Goal: Task Accomplishment & Management: Use online tool/utility

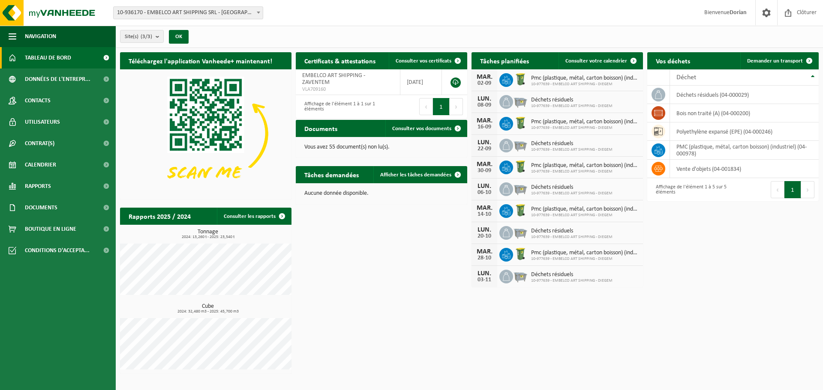
click at [52, 59] on span "Tableau de bord" at bounding box center [48, 57] width 46 height 21
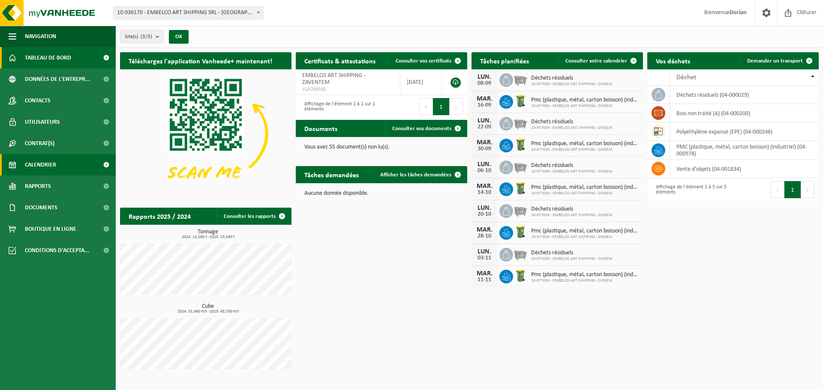
click at [66, 159] on link "Calendrier" at bounding box center [58, 164] width 116 height 21
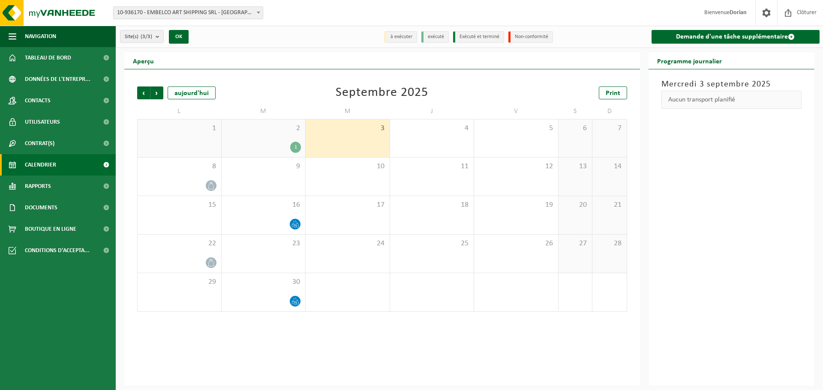
click at [272, 142] on div "1" at bounding box center [263, 147] width 75 height 11
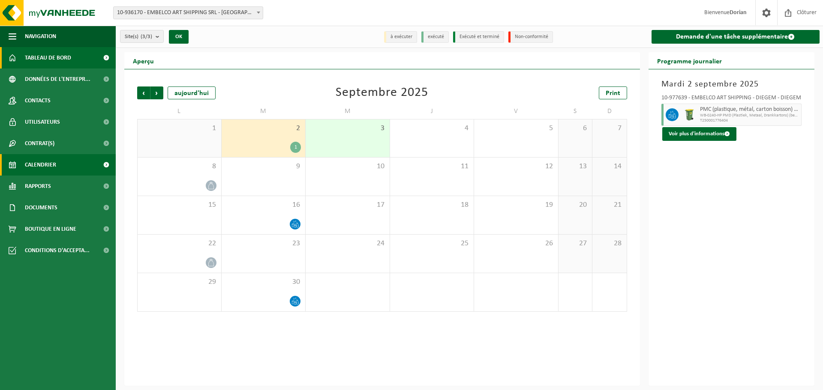
click at [75, 48] on link "Tableau de bord" at bounding box center [58, 57] width 116 height 21
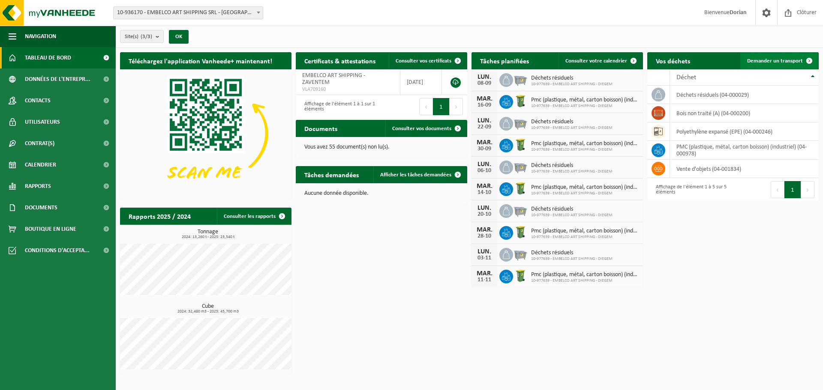
click at [749, 60] on span "Demander un transport" at bounding box center [775, 61] width 56 height 6
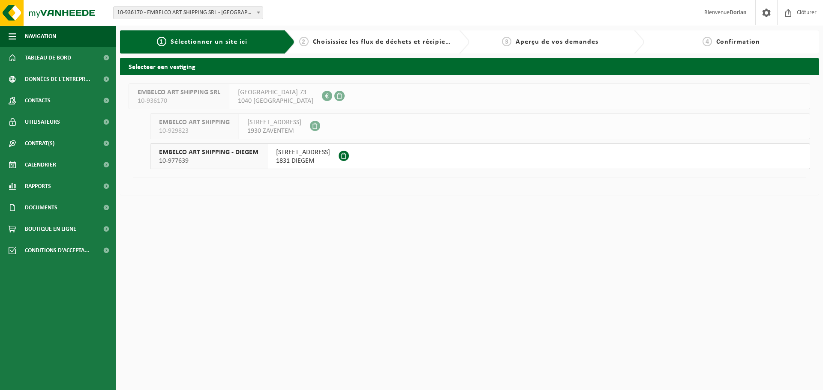
click at [313, 154] on span "WOLUWELAAN 147" at bounding box center [303, 152] width 54 height 9
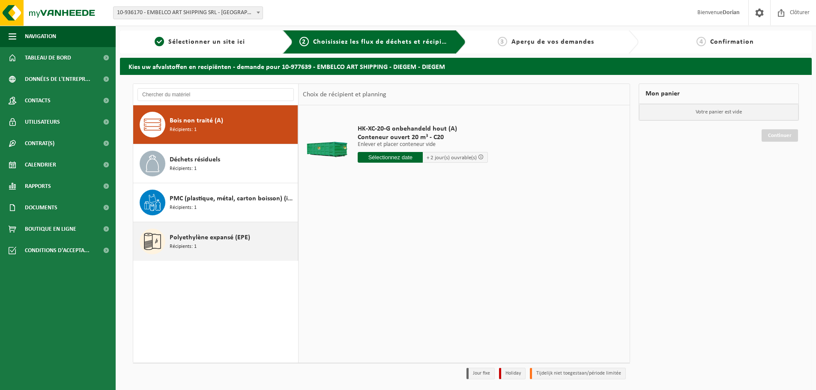
click at [239, 244] on div "Polyethylène expansé (EPE) Récipients: 1" at bounding box center [233, 242] width 126 height 26
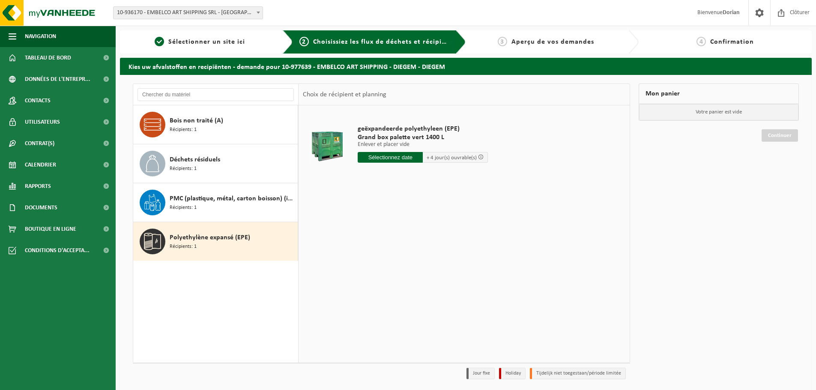
click at [397, 159] on input "text" at bounding box center [390, 157] width 65 height 11
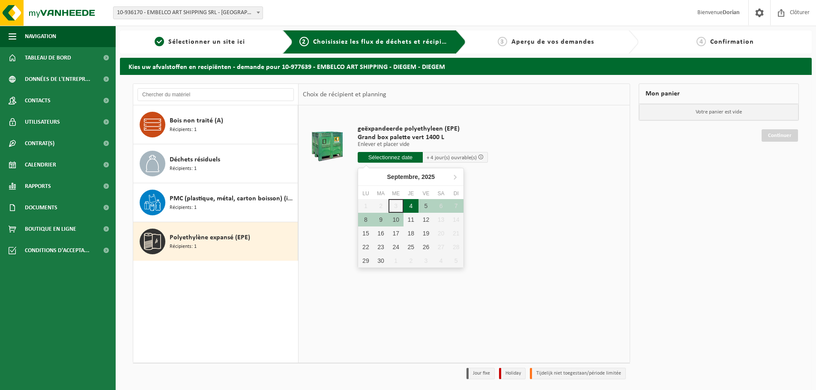
click at [410, 205] on div "4" at bounding box center [411, 206] width 15 height 14
type input "à partir de 2025-09-04"
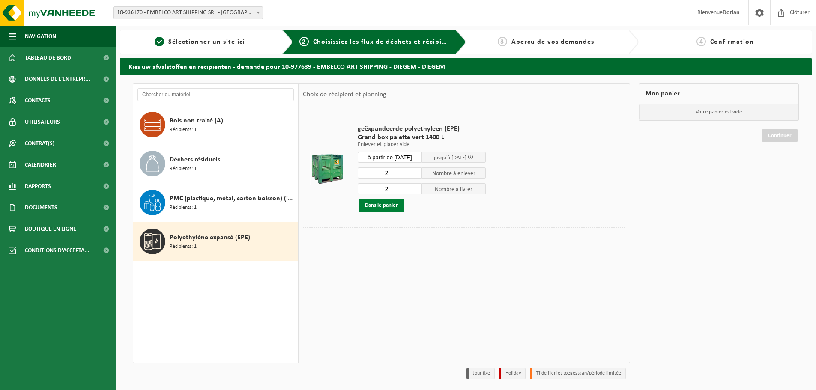
click at [394, 208] on button "Dans le panier" at bounding box center [382, 206] width 46 height 14
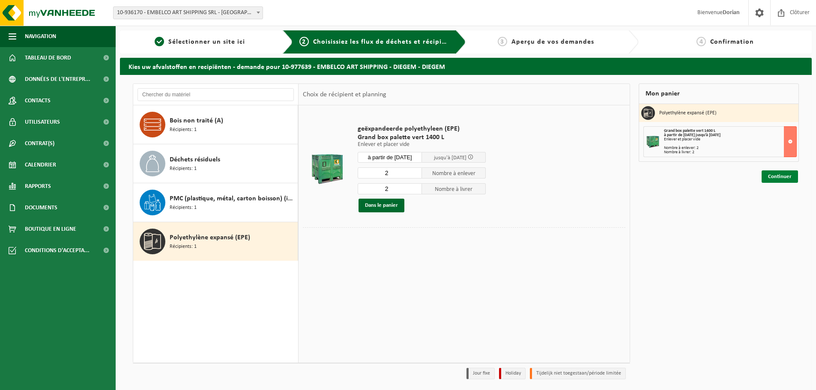
click at [786, 176] on link "Continuer" at bounding box center [780, 177] width 36 height 12
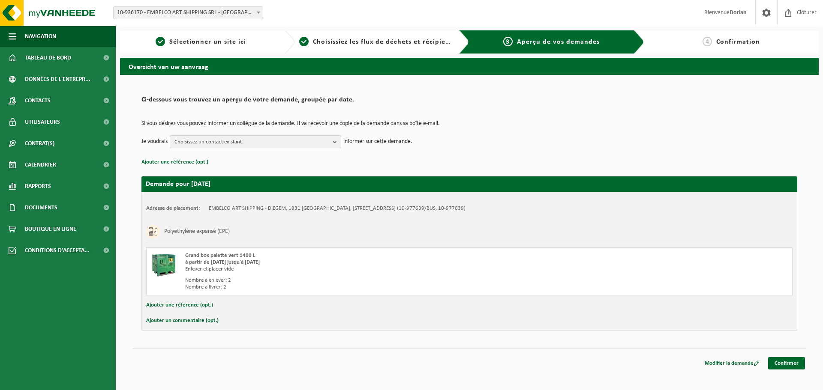
click at [311, 138] on span "Choisissez un contact existant" at bounding box center [251, 142] width 155 height 13
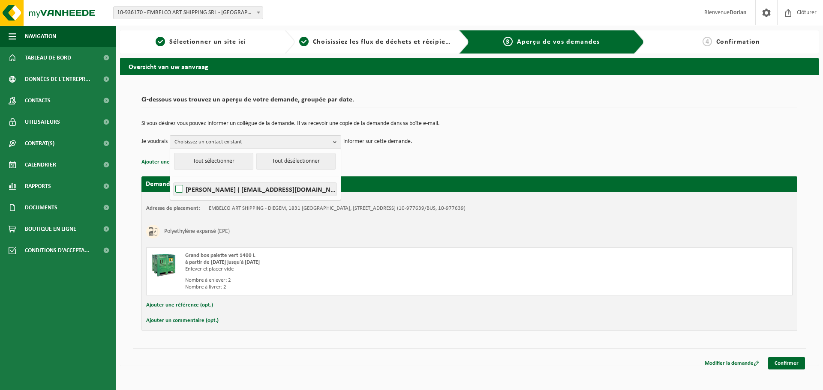
click at [192, 189] on label "DORIAN DE GRUBEN ( dorian@embelco.be )" at bounding box center [255, 189] width 163 height 13
click at [172, 179] on input "DORIAN DE GRUBEN ( dorian@embelco.be )" at bounding box center [172, 178] width 0 height 0
checkbox input "true"
click at [782, 364] on link "Confirmer" at bounding box center [786, 363] width 37 height 12
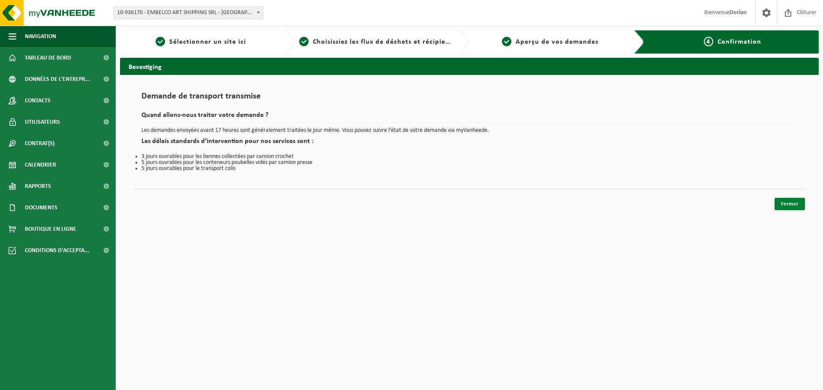
click at [793, 204] on link "Fermer" at bounding box center [789, 204] width 30 height 12
